Goal: Navigation & Orientation: Find specific page/section

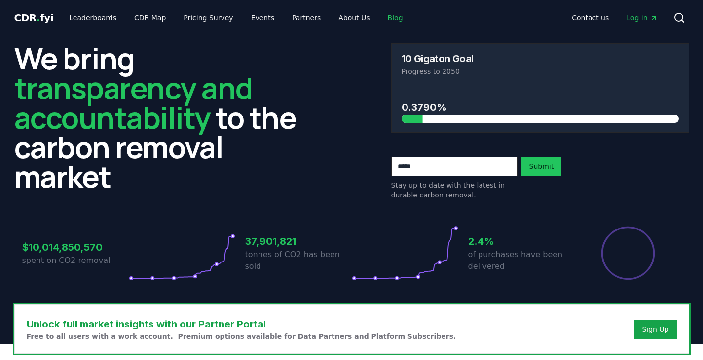
click at [380, 18] on link "Blog" at bounding box center [395, 18] width 31 height 18
click at [380, 17] on link "Blog" at bounding box center [395, 18] width 31 height 18
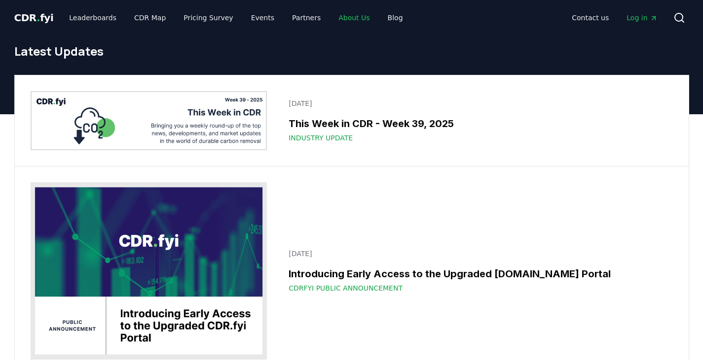
click at [340, 18] on link "About Us" at bounding box center [353, 18] width 47 height 18
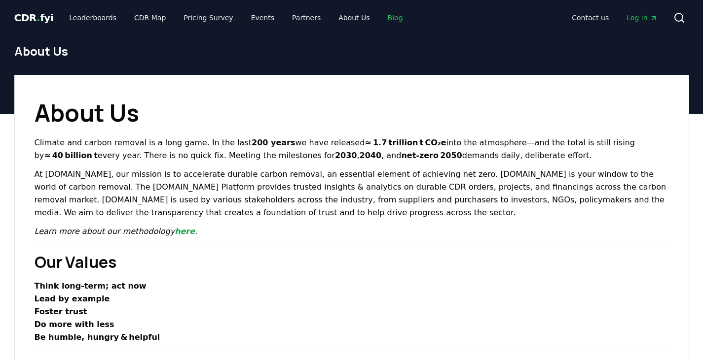
click at [380, 16] on link "Blog" at bounding box center [395, 18] width 31 height 18
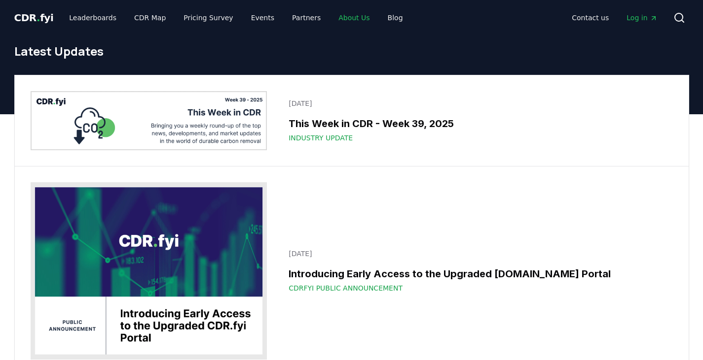
click at [330, 16] on link "About Us" at bounding box center [353, 18] width 47 height 18
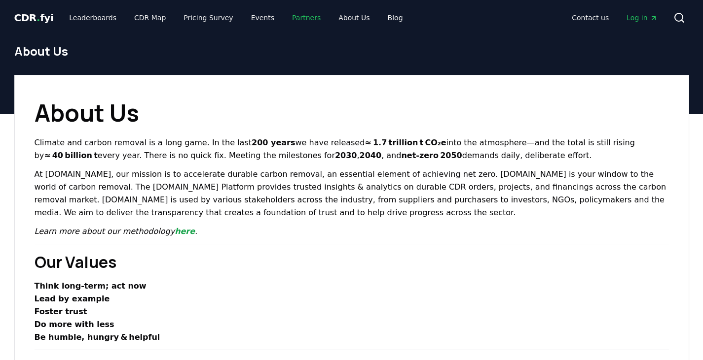
click at [287, 18] on link "Partners" at bounding box center [306, 18] width 44 height 18
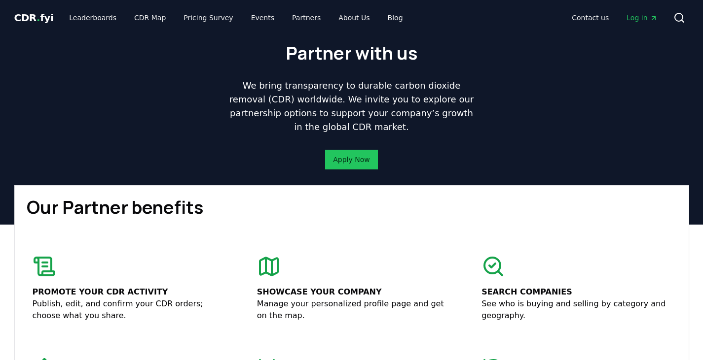
click at [41, 15] on span "CDR . fyi" at bounding box center [33, 18] width 39 height 12
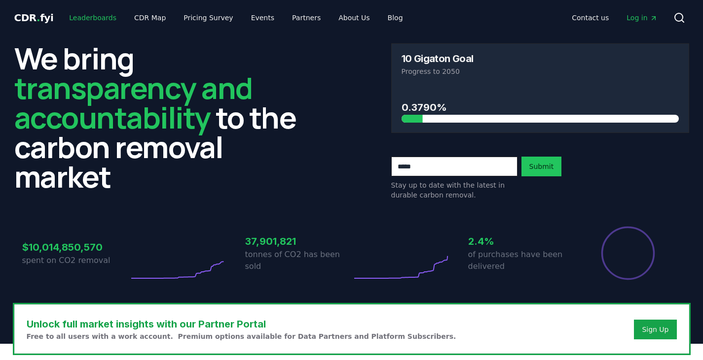
click at [96, 24] on link "Leaderboards" at bounding box center [92, 18] width 63 height 18
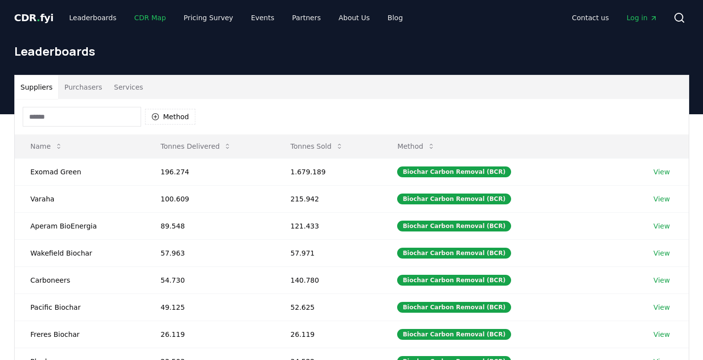
click at [149, 18] on link "CDR Map" at bounding box center [149, 18] width 47 height 18
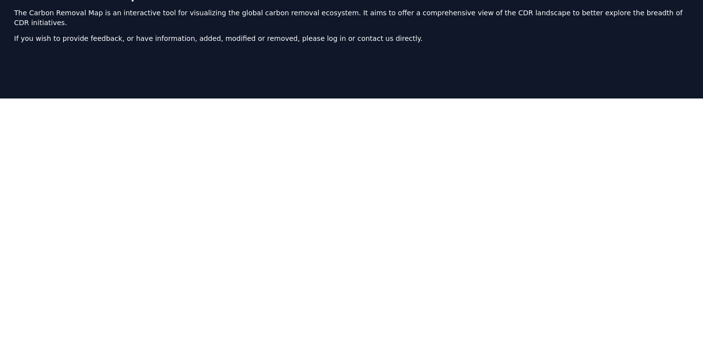
scroll to position [107, 0]
